Goal: Information Seeking & Learning: Learn about a topic

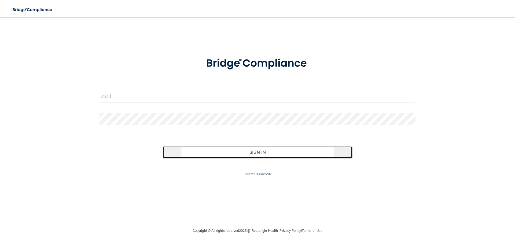
click at [263, 150] on button "Sign In" at bounding box center [258, 152] width 190 height 12
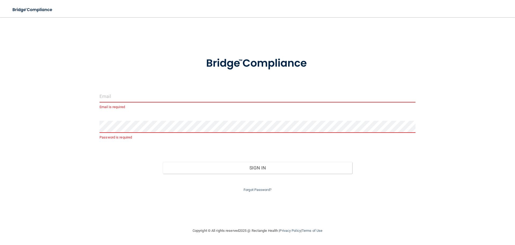
click at [112, 108] on p "Email is required" at bounding box center [258, 107] width 316 height 6
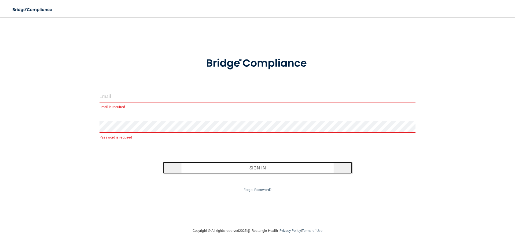
click at [261, 167] on button "Sign In" at bounding box center [258, 168] width 190 height 12
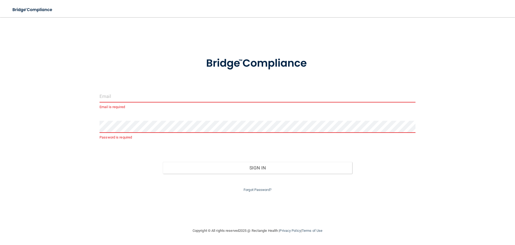
drag, startPoint x: 240, startPoint y: 64, endPoint x: 239, endPoint y: 79, distance: 15.1
click at [240, 64] on img at bounding box center [257, 63] width 125 height 28
click at [112, 106] on p "Email is required" at bounding box center [258, 107] width 316 height 6
click at [108, 100] on input "email" at bounding box center [258, 96] width 316 height 12
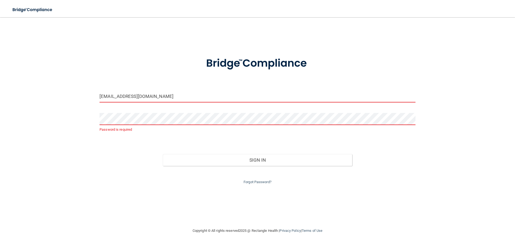
type input "[EMAIL_ADDRESS][DOMAIN_NAME]"
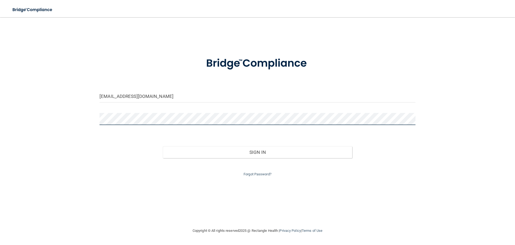
click at [163, 146] on button "Sign In" at bounding box center [258, 152] width 190 height 12
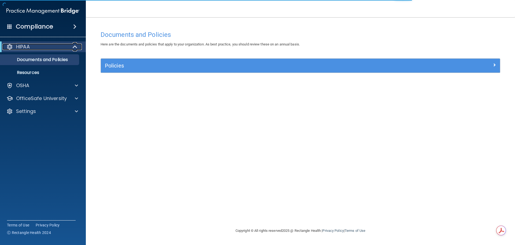
click at [24, 45] on p "HIPAA" at bounding box center [23, 46] width 14 height 6
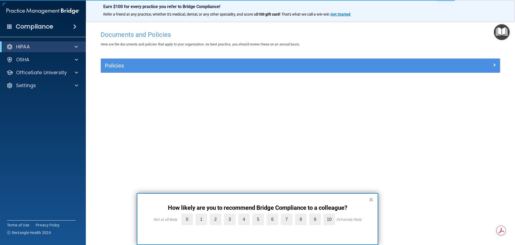
click at [371, 200] on button "×" at bounding box center [371, 199] width 5 height 9
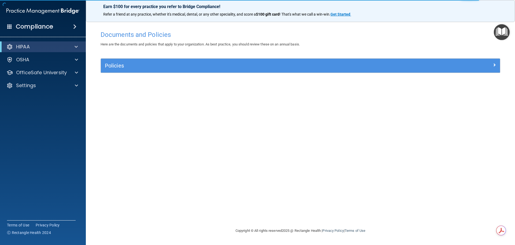
click at [498, 34] on img "Open Resource Center" at bounding box center [502, 32] width 16 height 16
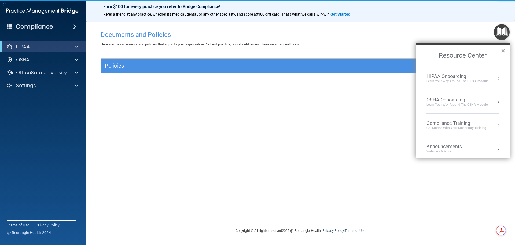
click at [454, 80] on div "Learn Your Way around the HIPAA module" at bounding box center [458, 81] width 62 height 5
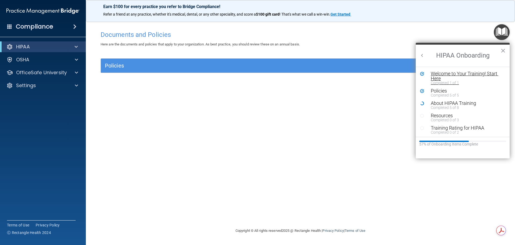
click at [453, 75] on div "Welcome to Your Training! Start Here" at bounding box center [465, 76] width 68 height 10
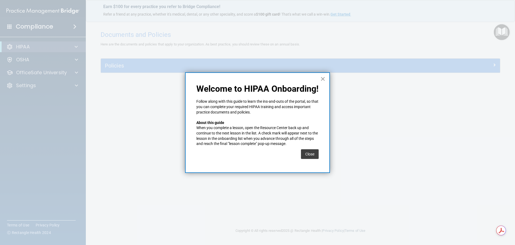
click at [324, 77] on button "×" at bounding box center [322, 78] width 5 height 9
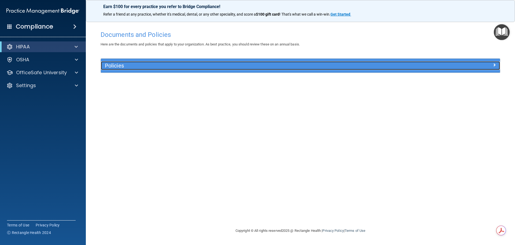
click at [115, 67] on h5 "Policies" at bounding box center [250, 66] width 291 height 6
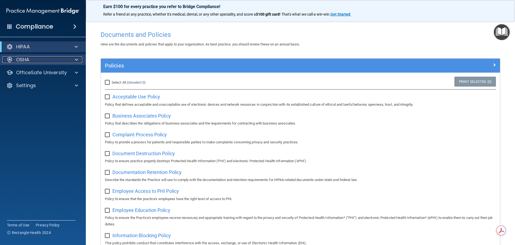
click at [21, 60] on p "OSHA" at bounding box center [22, 59] width 13 height 6
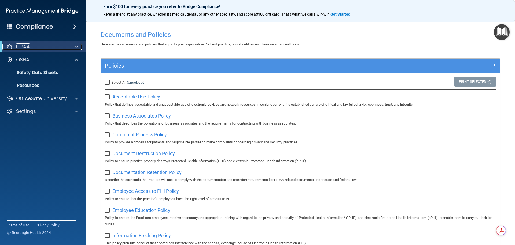
click at [19, 44] on p "HIPAA" at bounding box center [23, 46] width 14 height 6
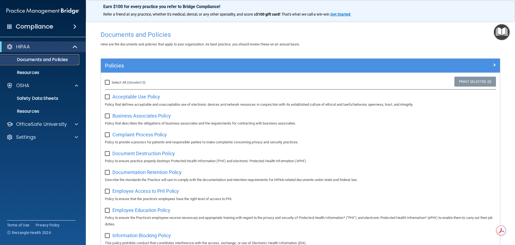
click at [48, 58] on p "Documents and Policies" at bounding box center [39, 59] width 73 height 5
click at [27, 97] on p "Safety Data Sheets" at bounding box center [39, 98] width 73 height 5
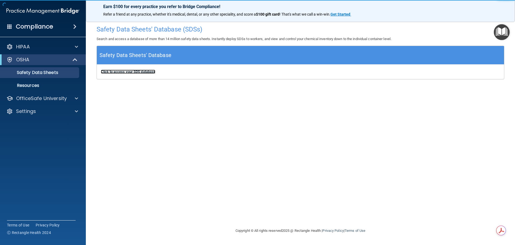
click at [124, 70] on b "Click to access your SDS database" at bounding box center [128, 72] width 54 height 4
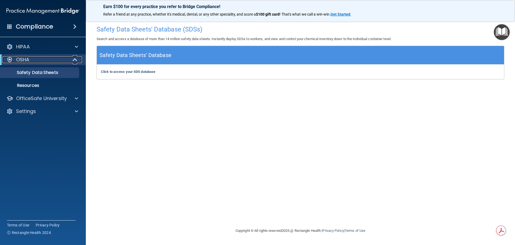
click at [26, 59] on p "OSHA" at bounding box center [22, 59] width 13 height 6
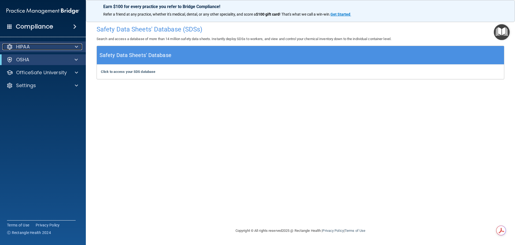
click at [22, 46] on p "HIPAA" at bounding box center [23, 46] width 14 height 6
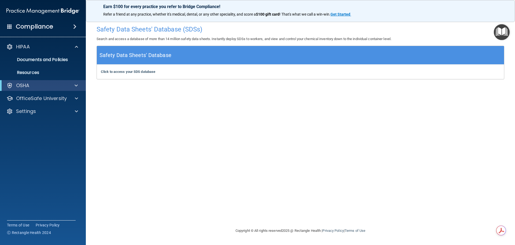
click at [11, 25] on span at bounding box center [9, 26] width 5 height 5
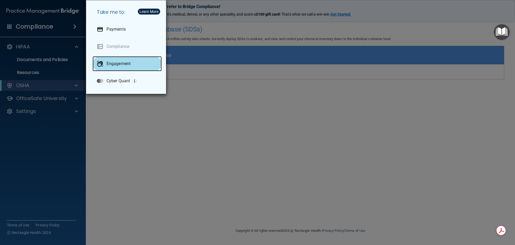
click at [115, 62] on p "Engagement" at bounding box center [119, 63] width 24 height 5
click at [42, 60] on div "Take me to: Payments Compliance Engagement Cyber Quant" at bounding box center [257, 122] width 515 height 245
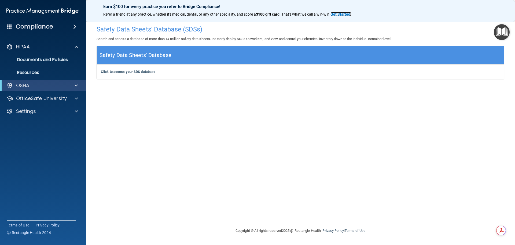
click at [348, 13] on strong "Get Started" at bounding box center [341, 14] width 20 height 4
click at [34, 98] on p "OfficeSafe University" at bounding box center [41, 98] width 51 height 6
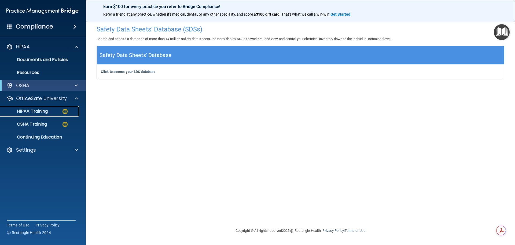
click at [34, 110] on p "HIPAA Training" at bounding box center [25, 110] width 44 height 5
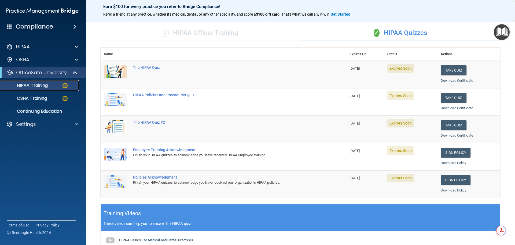
scroll to position [25, 0]
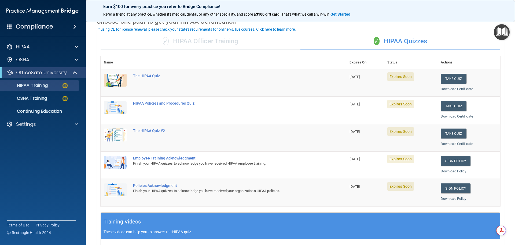
click at [111, 78] on img at bounding box center [115, 80] width 23 height 13
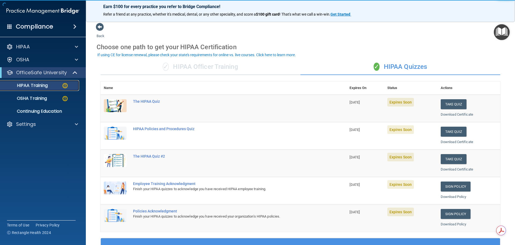
click at [35, 86] on p "HIPAA Training" at bounding box center [25, 85] width 44 height 5
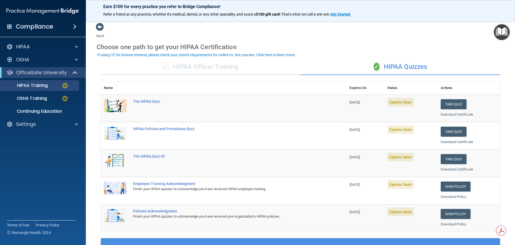
click at [127, 55] on div "If using CE for license renewal, please check your state's requirements for onl…" at bounding box center [196, 55] width 199 height 4
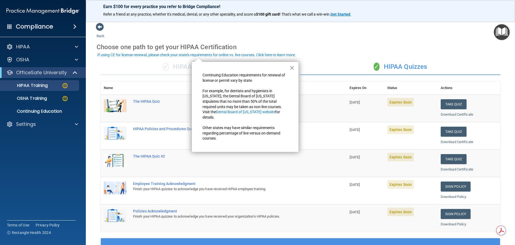
click at [291, 67] on button "×" at bounding box center [292, 67] width 5 height 9
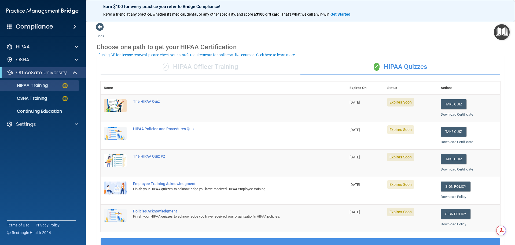
click at [504, 32] on img "Open Resource Center" at bounding box center [502, 32] width 16 height 16
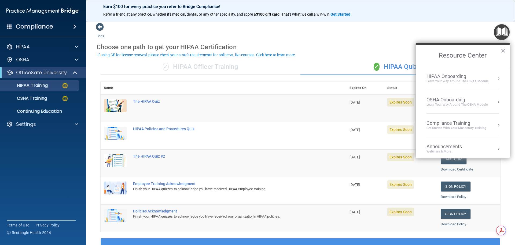
click at [444, 77] on div "HIPAA Onboarding" at bounding box center [458, 76] width 62 height 6
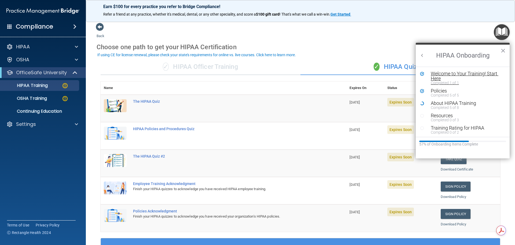
click at [442, 72] on div "Welcome to Your Training! Start Here" at bounding box center [465, 76] width 68 height 10
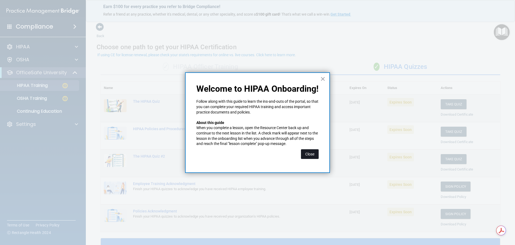
click at [311, 152] on button "Close" at bounding box center [310, 154] width 18 height 10
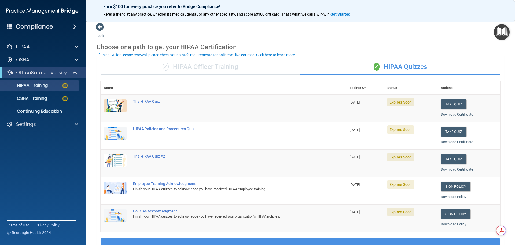
click at [504, 32] on img "Open Resource Center" at bounding box center [502, 32] width 16 height 16
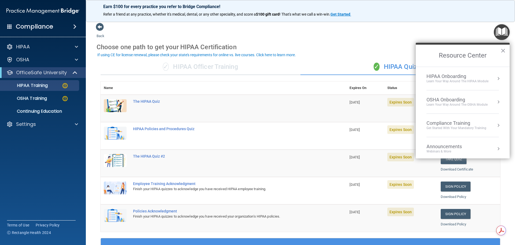
click at [434, 100] on div "OSHA Onboarding" at bounding box center [457, 100] width 61 height 6
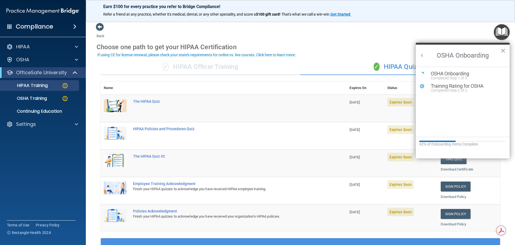
click at [440, 70] on ol "OSHA Onboarding Completed Step 1 of 5 Training Rating for OSHA Completed Step 2…" at bounding box center [463, 102] width 94 height 70
click at [505, 51] on button "×" at bounding box center [503, 50] width 5 height 9
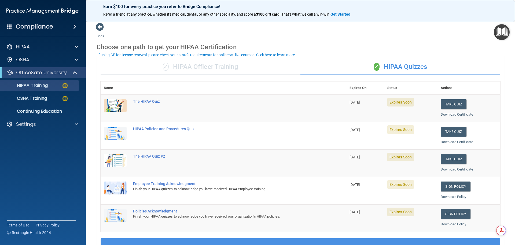
click at [501, 31] on img "Open Resource Center" at bounding box center [502, 32] width 16 height 16
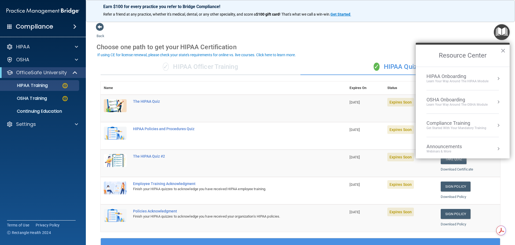
click at [444, 75] on div "HIPAA Onboarding" at bounding box center [458, 76] width 62 height 6
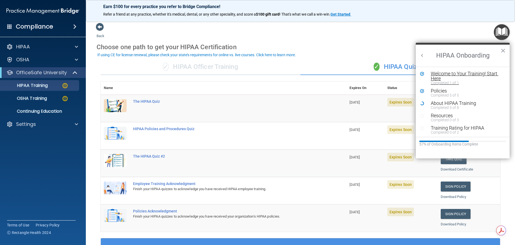
click at [439, 80] on div "Welcome to Your Training! Start Here" at bounding box center [465, 76] width 68 height 10
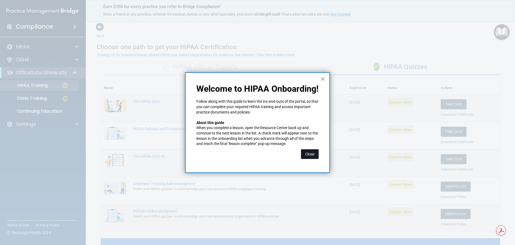
click at [308, 151] on button "Close" at bounding box center [310, 154] width 18 height 10
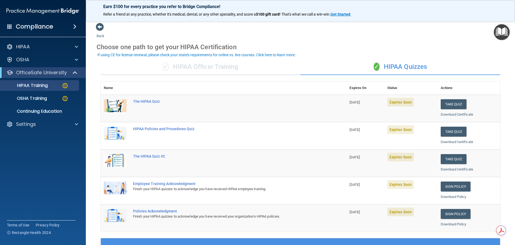
click at [502, 28] on img "Open Resource Center" at bounding box center [502, 32] width 16 height 16
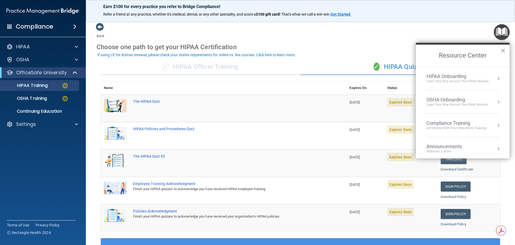
click at [446, 80] on div "Learn Your Way around the HIPAA module" at bounding box center [458, 81] width 62 height 5
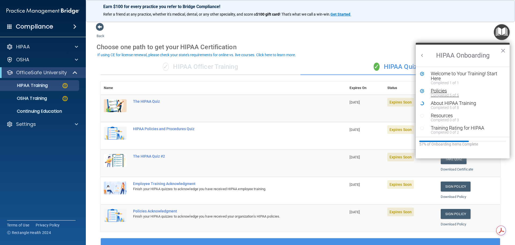
click at [438, 91] on div "Policies" at bounding box center [465, 90] width 68 height 5
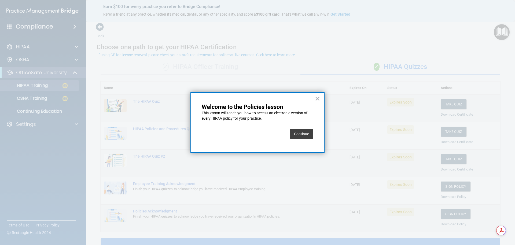
click at [304, 135] on button "Continue" at bounding box center [302, 134] width 24 height 10
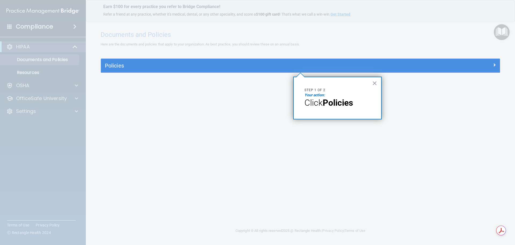
click at [331, 104] on strong "Policies" at bounding box center [338, 102] width 30 height 10
click at [316, 105] on span "Click" at bounding box center [314, 102] width 18 height 10
click at [321, 99] on span "Click" at bounding box center [314, 102] width 18 height 10
click at [315, 92] on p "Step 1 of 2" at bounding box center [338, 90] width 66 height 5
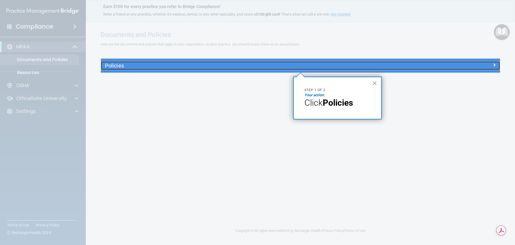
click at [115, 66] on h5 "Policies" at bounding box center [250, 66] width 291 height 6
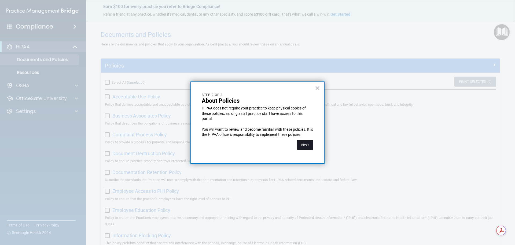
click at [307, 145] on button "Next" at bounding box center [305, 145] width 16 height 10
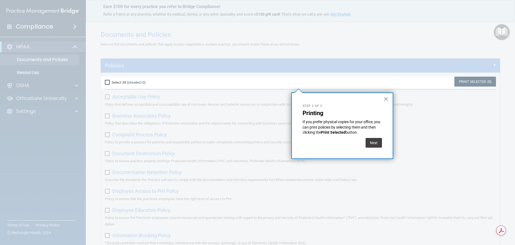
click at [385, 95] on button "×" at bounding box center [386, 98] width 5 height 9
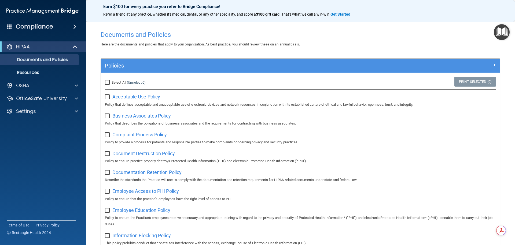
scroll to position [27, 0]
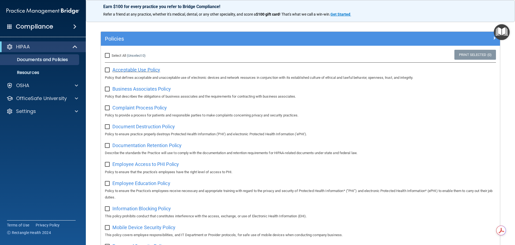
click at [131, 71] on span "Acceptable Use Policy" at bounding box center [136, 70] width 48 height 6
click at [108, 56] on input "Select All (Unselect 0) Unselect All" at bounding box center [108, 55] width 6 height 4
checkbox input "true"
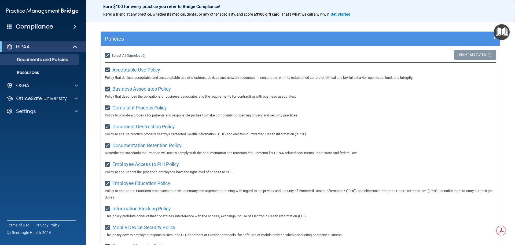
checkbox input "true"
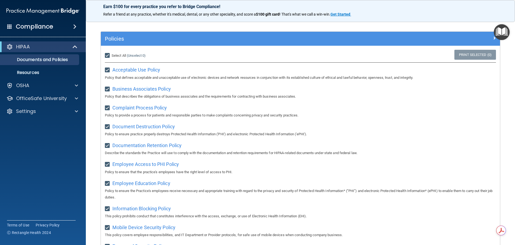
checkbox input "true"
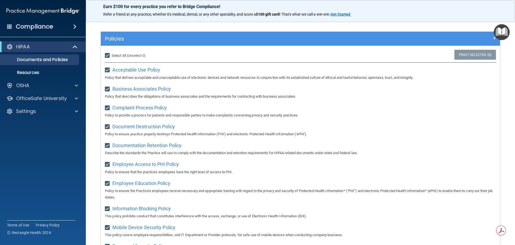
checkbox input "true"
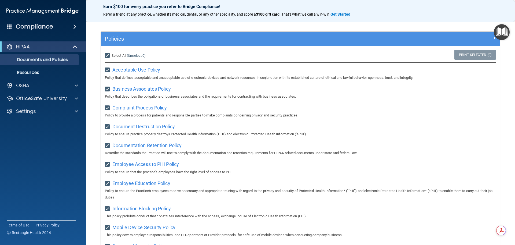
checkbox input "true"
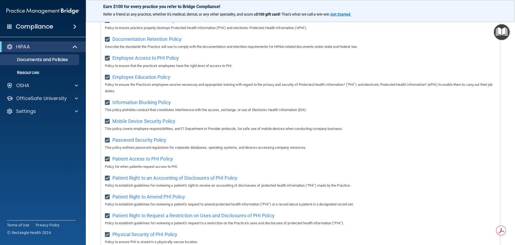
scroll to position [0, 0]
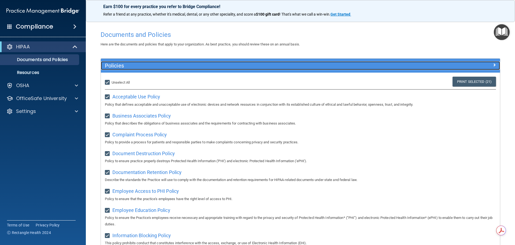
click at [493, 64] on span at bounding box center [494, 64] width 3 height 6
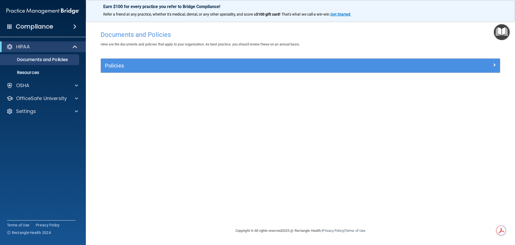
click at [503, 29] on img "Open Resource Center" at bounding box center [502, 32] width 16 height 16
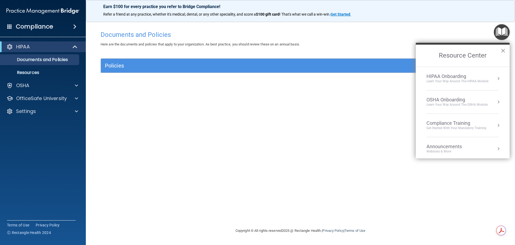
click at [442, 79] on div "Learn Your Way around the HIPAA module" at bounding box center [458, 81] width 62 height 5
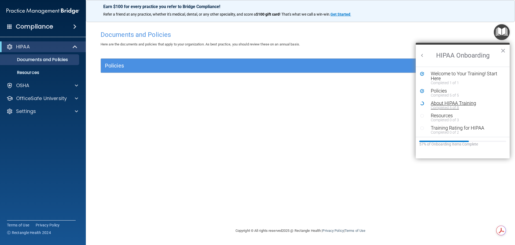
click at [444, 103] on div "About HIPAA Training" at bounding box center [465, 103] width 68 height 5
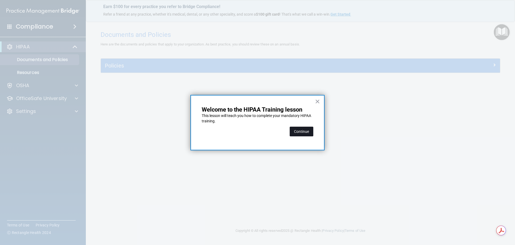
click at [303, 130] on button "Continue" at bounding box center [302, 131] width 24 height 10
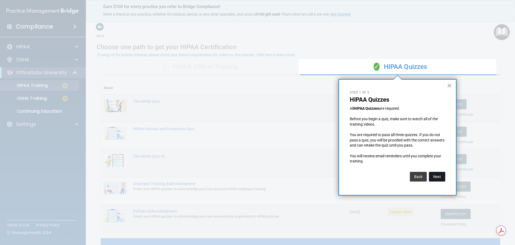
click at [437, 176] on button "Next" at bounding box center [437, 177] width 16 height 10
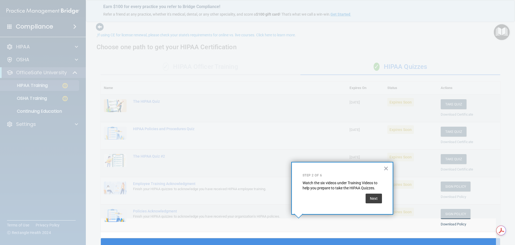
scroll to position [20, 0]
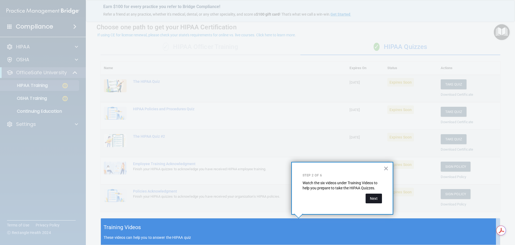
click at [375, 198] on button "Next" at bounding box center [374, 198] width 16 height 10
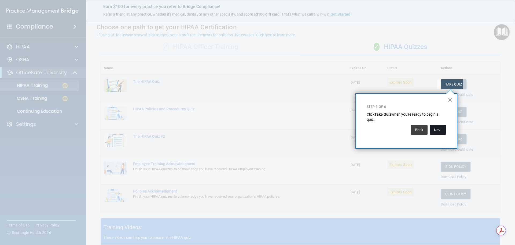
click at [438, 127] on button "Next" at bounding box center [438, 130] width 16 height 10
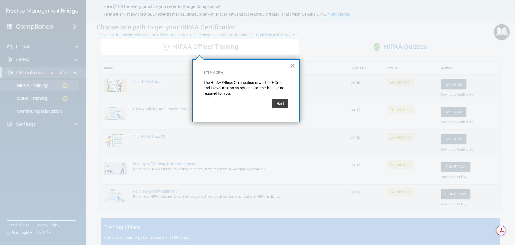
click at [292, 64] on button "×" at bounding box center [292, 65] width 5 height 9
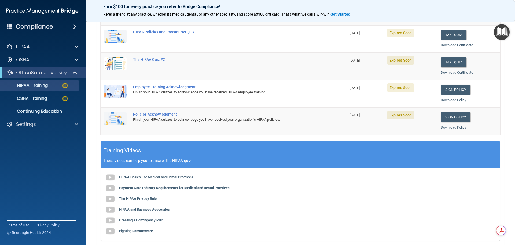
scroll to position [154, 0]
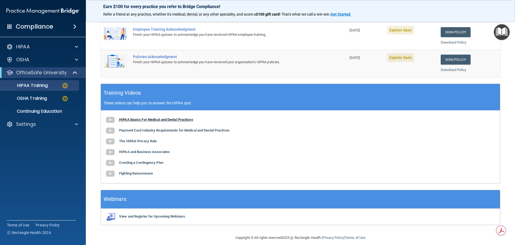
click at [166, 118] on b "HIPAA Basics For Medical and Dental Practices" at bounding box center [156, 119] width 74 height 4
